Goal: Task Accomplishment & Management: Manage account settings

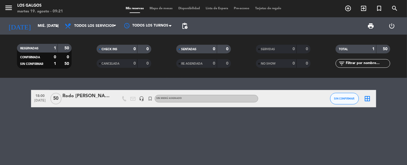
click at [95, 95] on div "Rodo [PERSON_NAME]" at bounding box center [87, 95] width 49 height 7
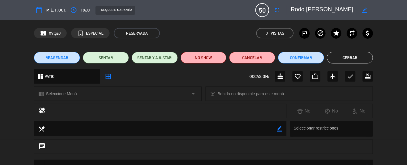
scroll to position [77, 0]
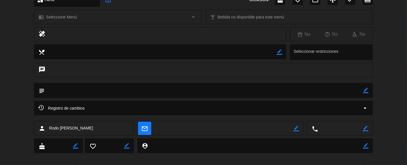
click at [367, 91] on icon "border_color" at bounding box center [365, 89] width 5 height 5
click at [98, 92] on textarea at bounding box center [204, 90] width 319 height 15
type textarea "Libro - 18 a 21 hs"
click at [368, 88] on icon at bounding box center [365, 89] width 5 height 5
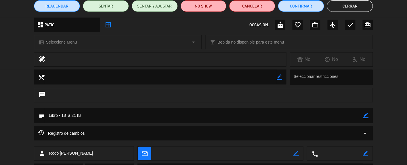
scroll to position [38, 0]
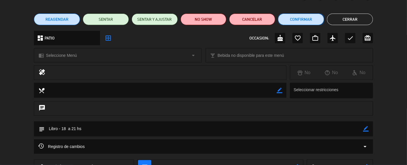
click at [314, 20] on button "Confirmar" at bounding box center [301, 20] width 46 height 12
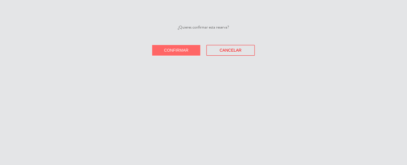
click at [180, 50] on span "Confirmar" at bounding box center [176, 50] width 24 height 5
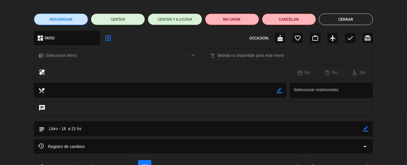
click at [358, 15] on button "Cerrar" at bounding box center [346, 20] width 54 height 12
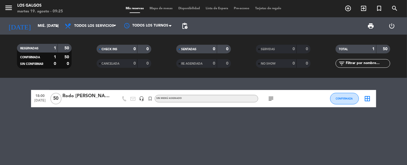
click at [270, 97] on icon "subject" at bounding box center [271, 98] width 7 height 7
drag, startPoint x: 228, startPoint y: 124, endPoint x: 225, endPoint y: 50, distance: 74.3
click at [227, 125] on div "18:00 [DATE] Rodo [PERSON_NAME] headset_mic turned_in_not Sin menú asignado sub…" at bounding box center [203, 121] width 407 height 87
click at [45, 22] on input "mié. [DATE]" at bounding box center [59, 26] width 49 height 10
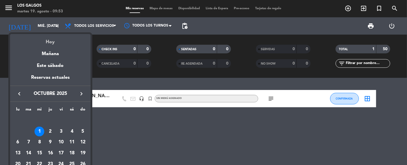
click at [50, 41] on div "Hoy" at bounding box center [50, 40] width 81 height 12
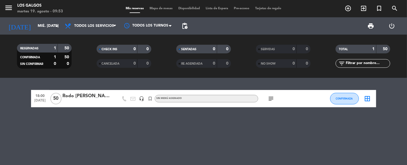
type input "[DATE] ago."
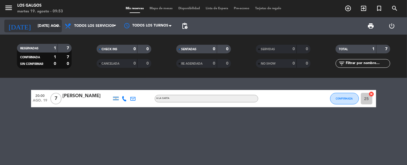
click at [43, 21] on input "[DATE] ago." at bounding box center [59, 26] width 49 height 10
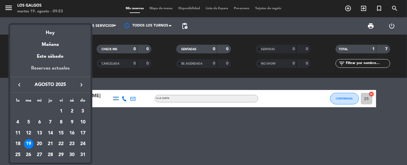
click at [45, 67] on div "Reservas actuales" at bounding box center [50, 70] width 81 height 12
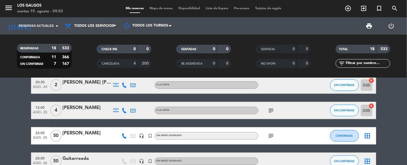
scroll to position [153, 0]
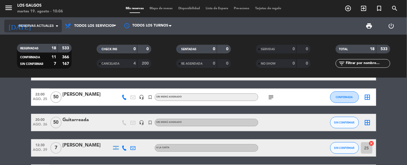
click at [32, 28] on span "Reservas actuales" at bounding box center [36, 25] width 35 height 5
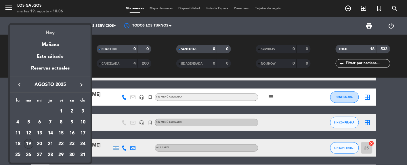
click at [51, 35] on div "Hoy" at bounding box center [50, 31] width 81 height 12
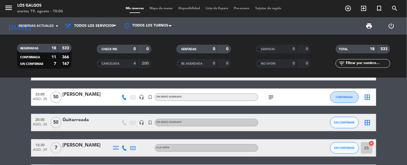
type input "[DATE] ago."
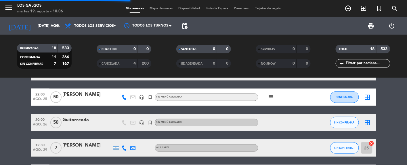
scroll to position [0, 0]
